Goal: Communication & Community: Share content

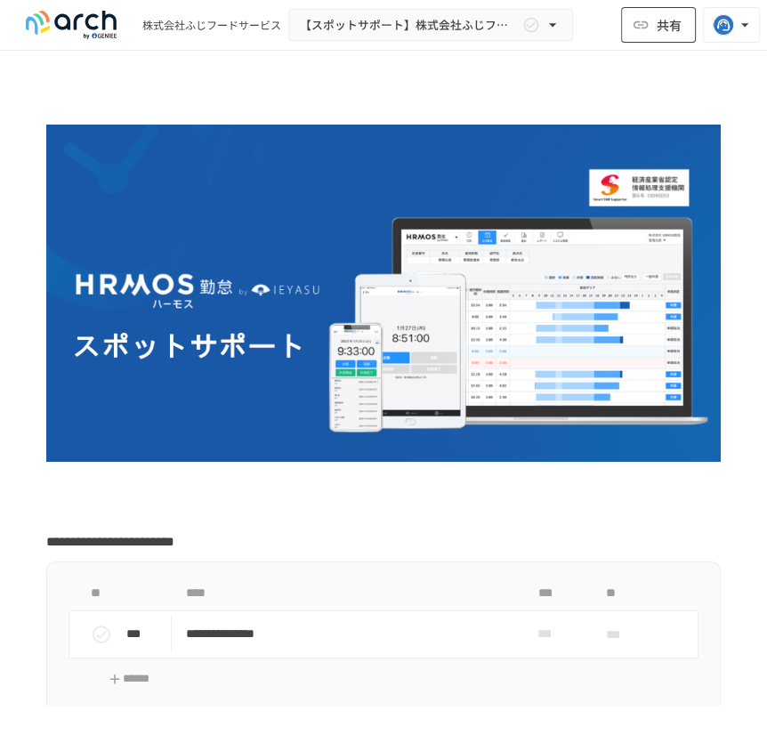
click at [645, 31] on icon "button" at bounding box center [640, 25] width 18 height 18
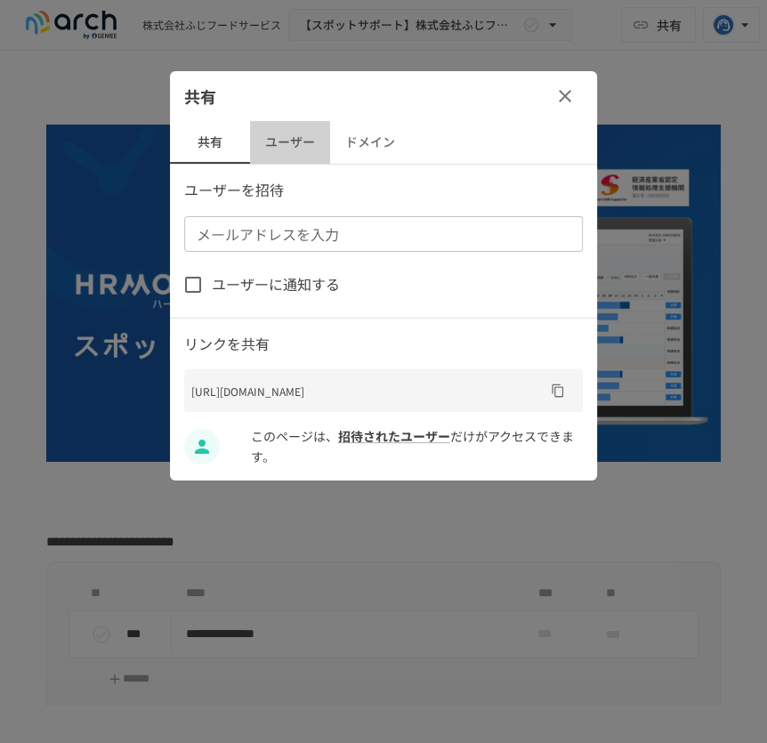
click at [284, 135] on button "ユーザー" at bounding box center [290, 142] width 80 height 43
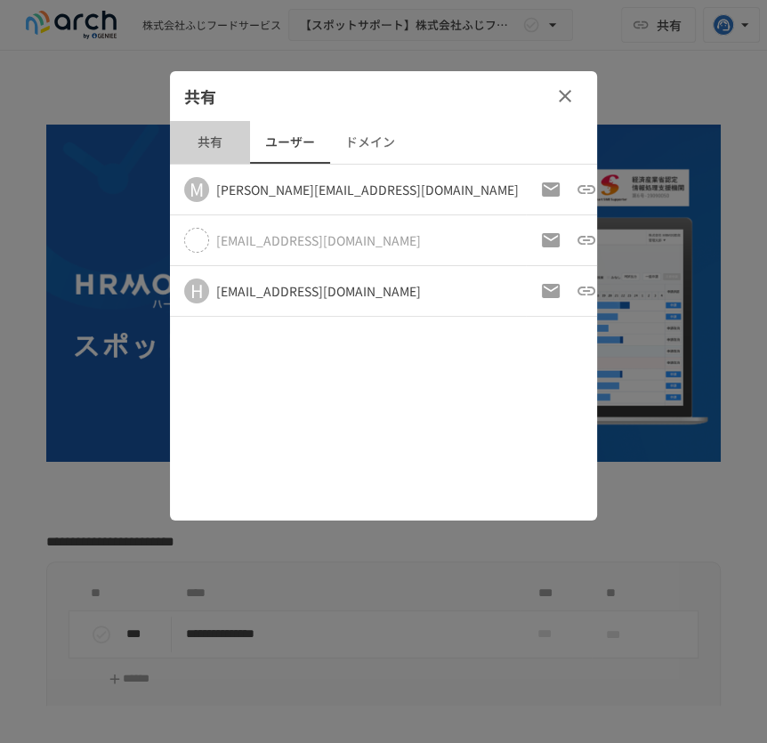
click at [220, 148] on button "共有" at bounding box center [210, 142] width 80 height 43
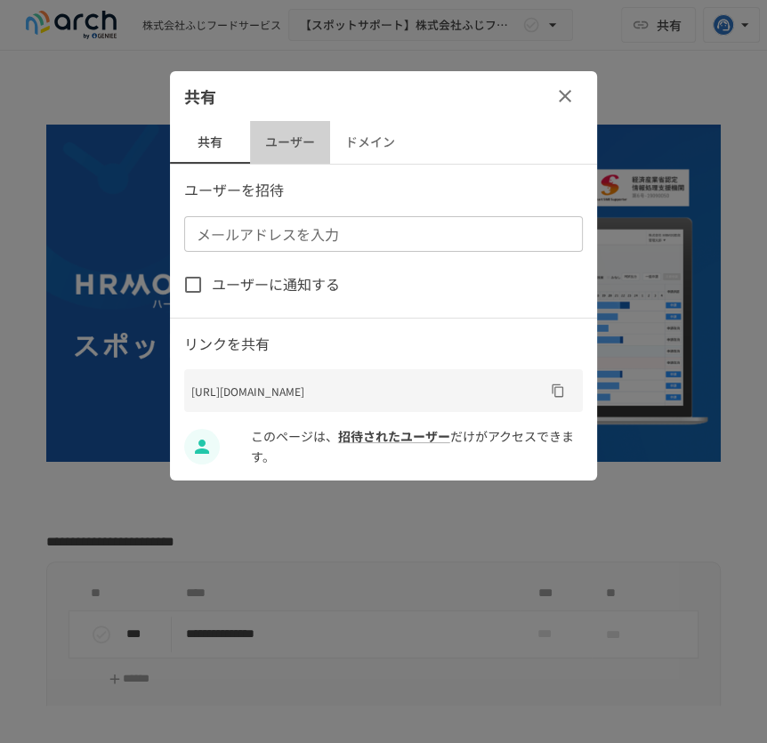
click at [276, 149] on button "ユーザー" at bounding box center [290, 142] width 80 height 43
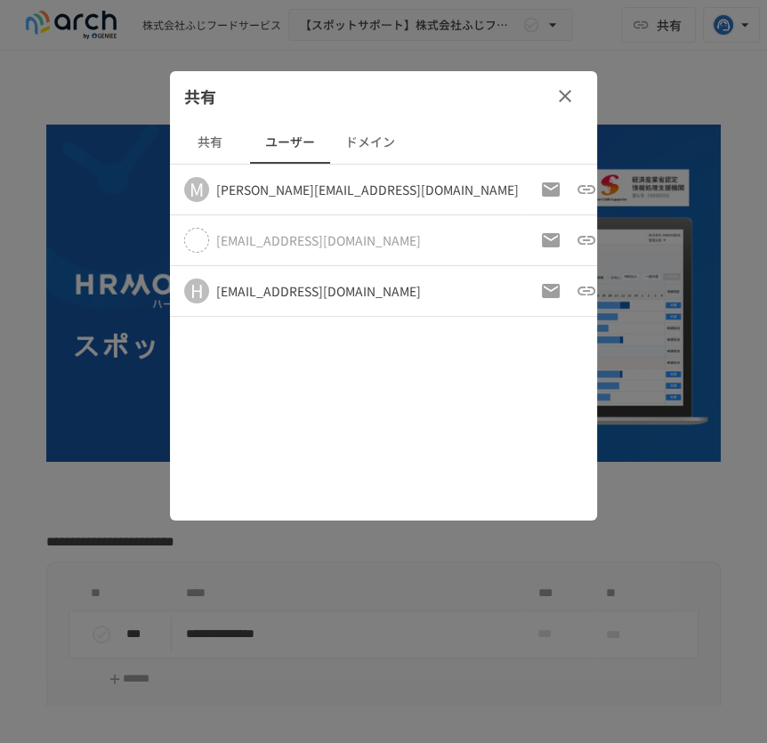
click at [611, 191] on icon "button" at bounding box center [621, 189] width 21 height 21
click at [566, 155] on div at bounding box center [383, 371] width 767 height 743
click at [221, 150] on button "共有" at bounding box center [210, 142] width 80 height 43
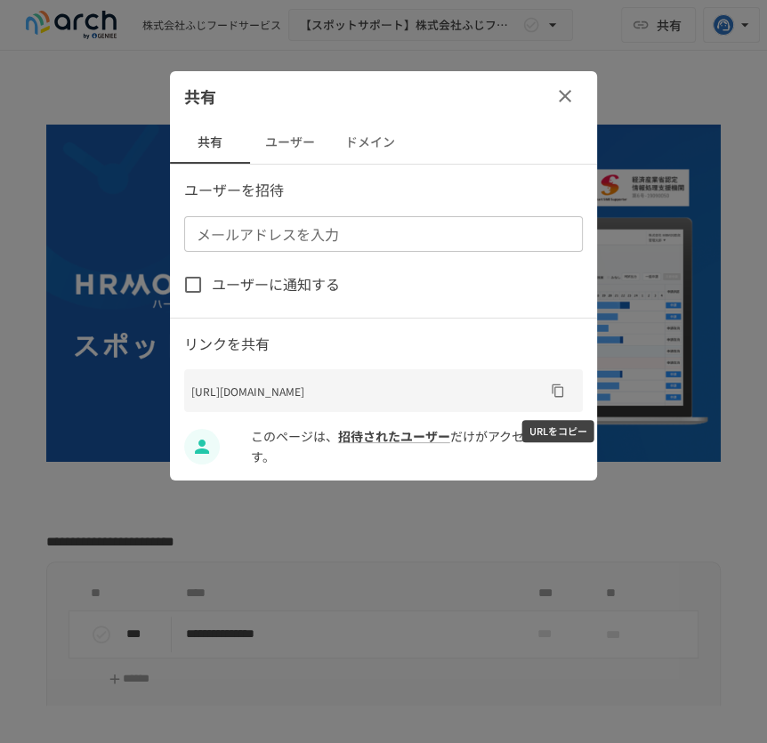
click at [560, 390] on icon "URLをコピー" at bounding box center [558, 390] width 14 height 14
click at [569, 102] on icon "button" at bounding box center [564, 95] width 21 height 21
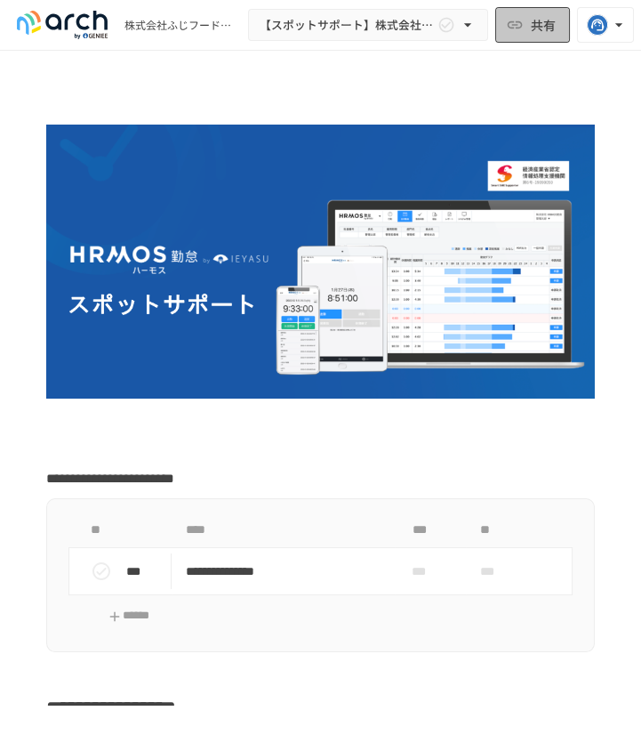
click at [539, 28] on span "共有" at bounding box center [543, 25] width 25 height 20
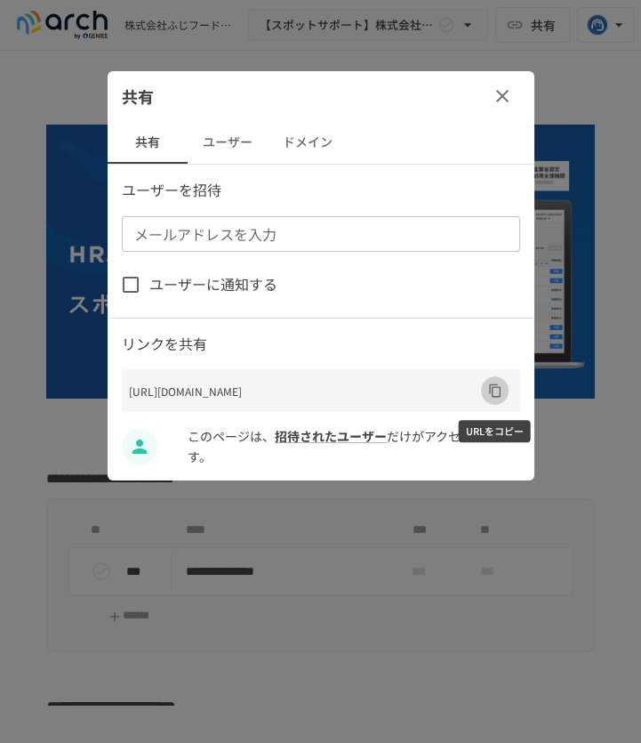
click at [494, 392] on icon "URLをコピー" at bounding box center [495, 390] width 14 height 14
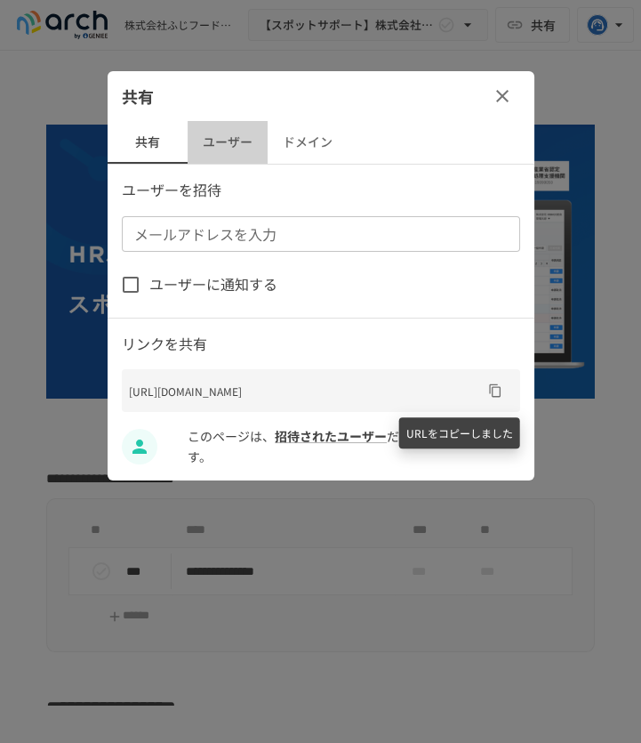
click at [236, 142] on button "ユーザー" at bounding box center [228, 142] width 80 height 43
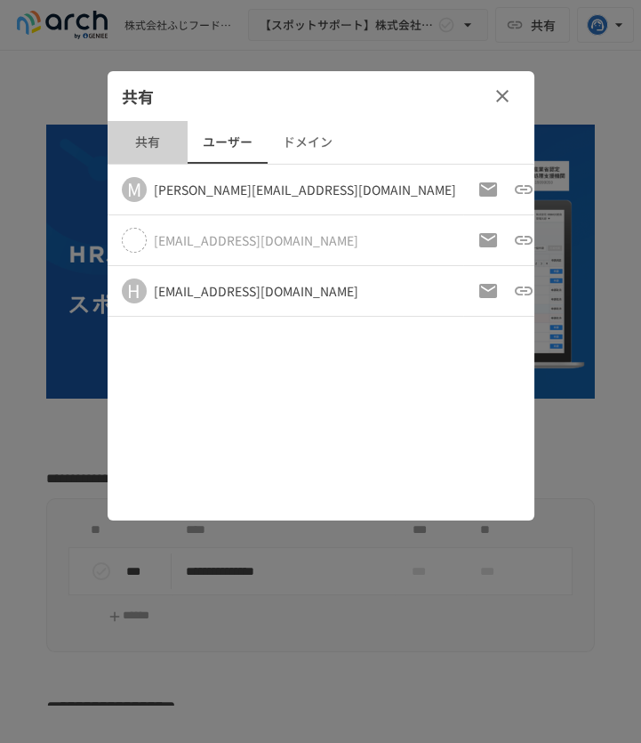
click at [159, 144] on button "共有" at bounding box center [148, 142] width 80 height 43
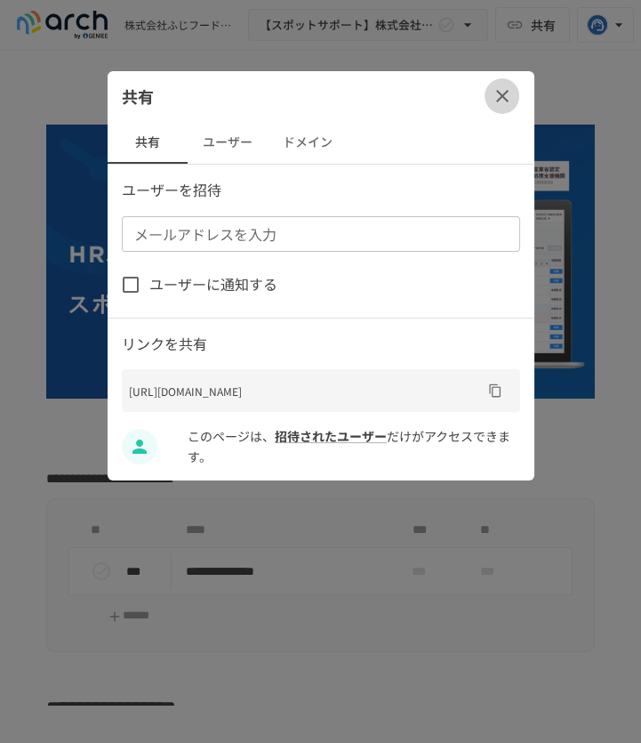
click at [502, 102] on icon "button" at bounding box center [502, 95] width 21 height 21
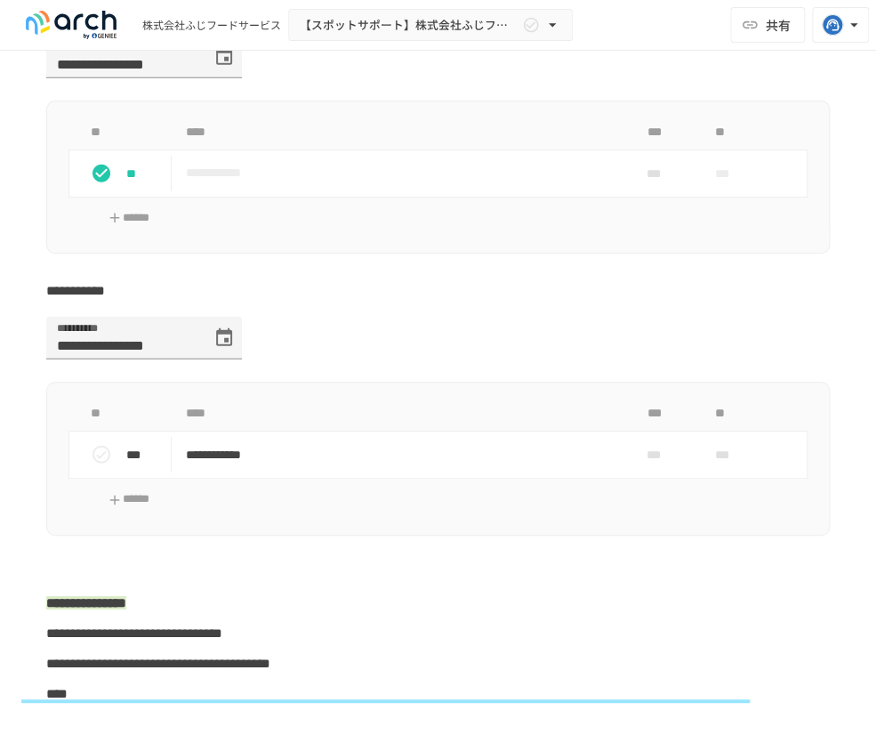
scroll to position [1258, 0]
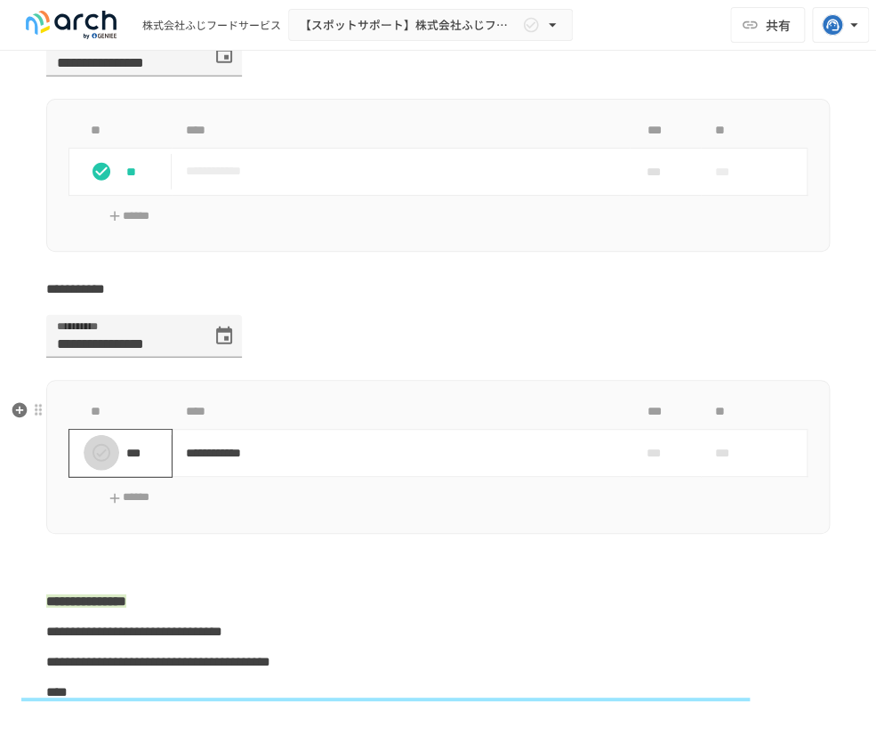
click at [100, 463] on icon "status" at bounding box center [101, 452] width 21 height 21
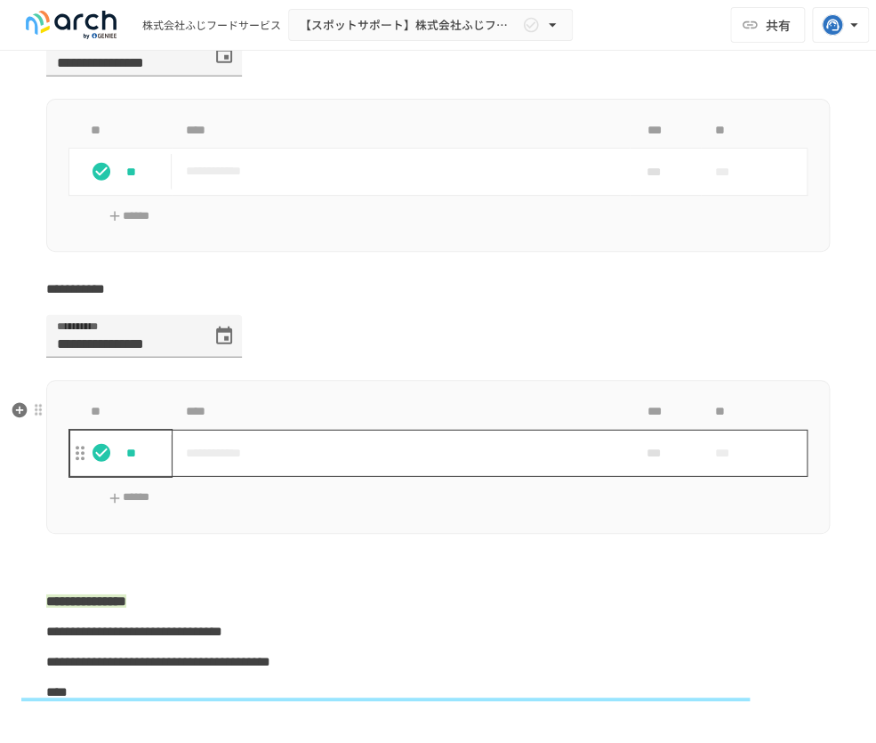
click at [235, 464] on p "**********" at bounding box center [401, 453] width 430 height 22
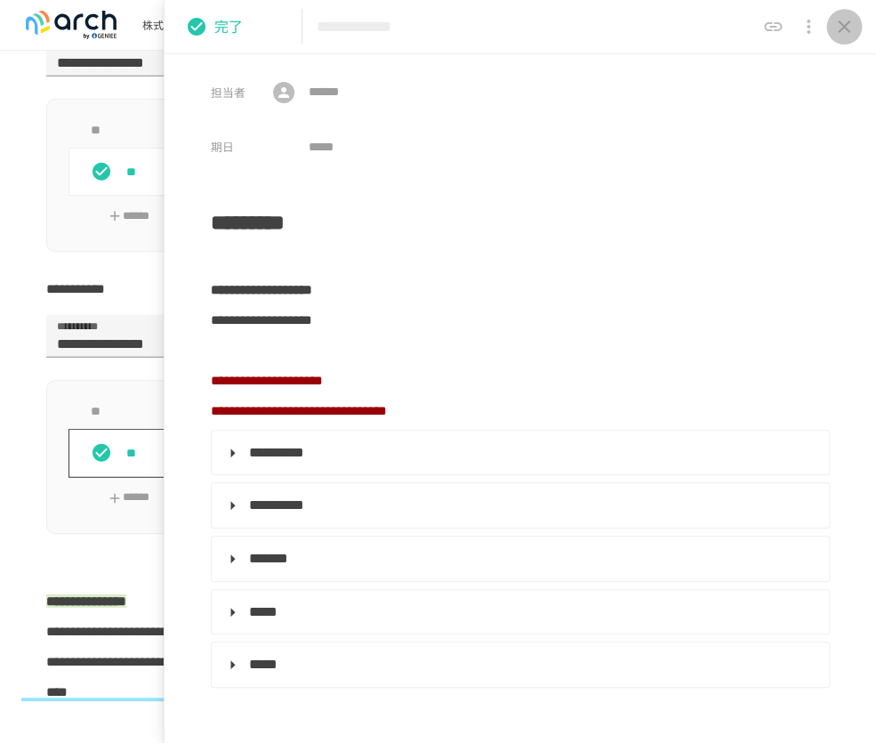
click at [766, 28] on button "close drawer" at bounding box center [844, 27] width 36 height 36
